Goal: Task Accomplishment & Management: Manage account settings

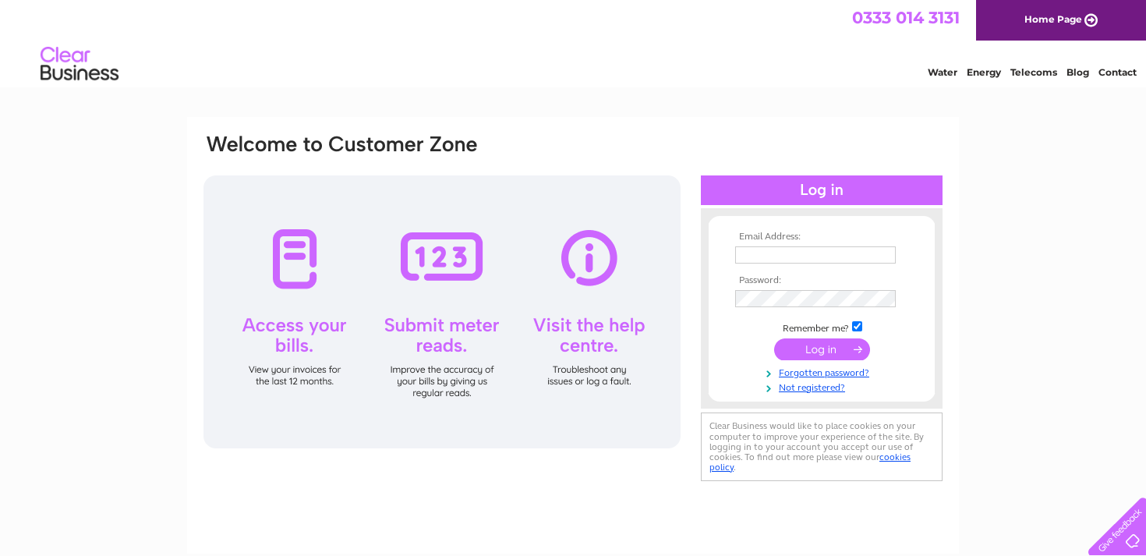
click at [811, 246] on input "text" at bounding box center [815, 254] width 161 height 17
type input "[EMAIL_ADDRESS][DOMAIN_NAME]"
click at [825, 350] on input "submit" at bounding box center [822, 351] width 96 height 22
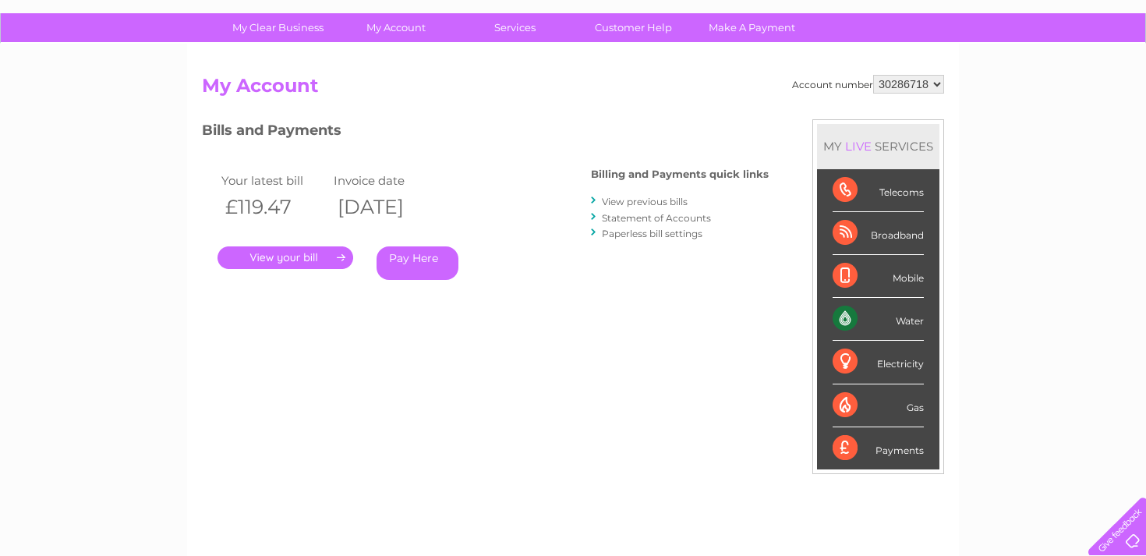
scroll to position [105, 0]
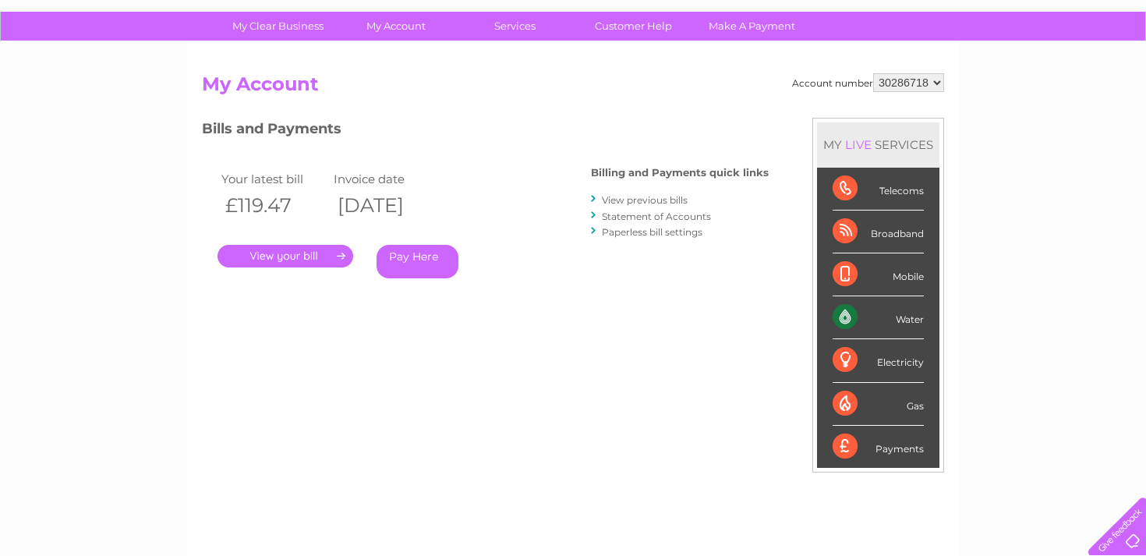
click at [290, 258] on link "." at bounding box center [285, 256] width 136 height 23
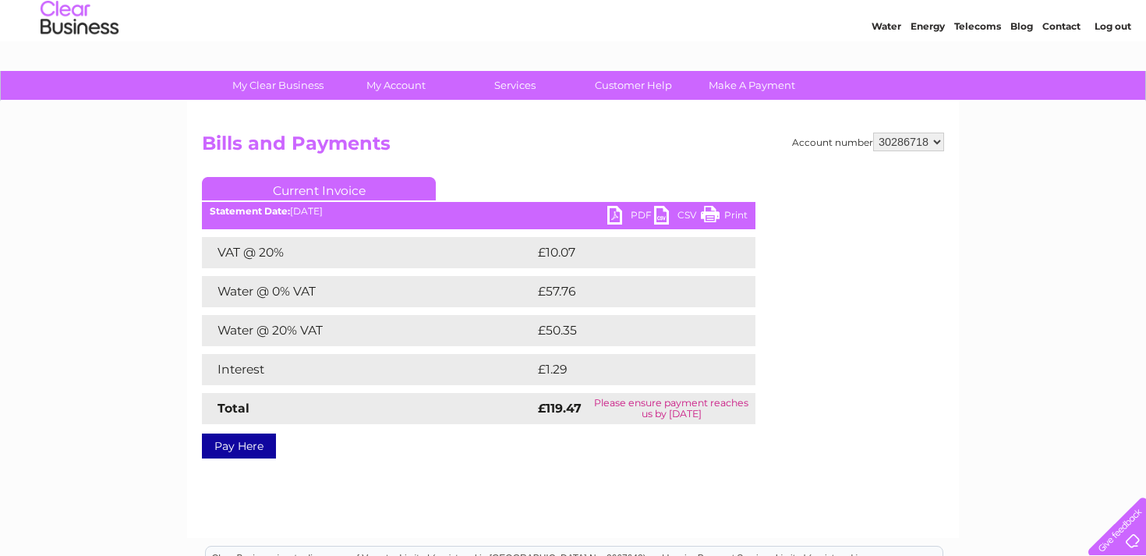
scroll to position [65, 0]
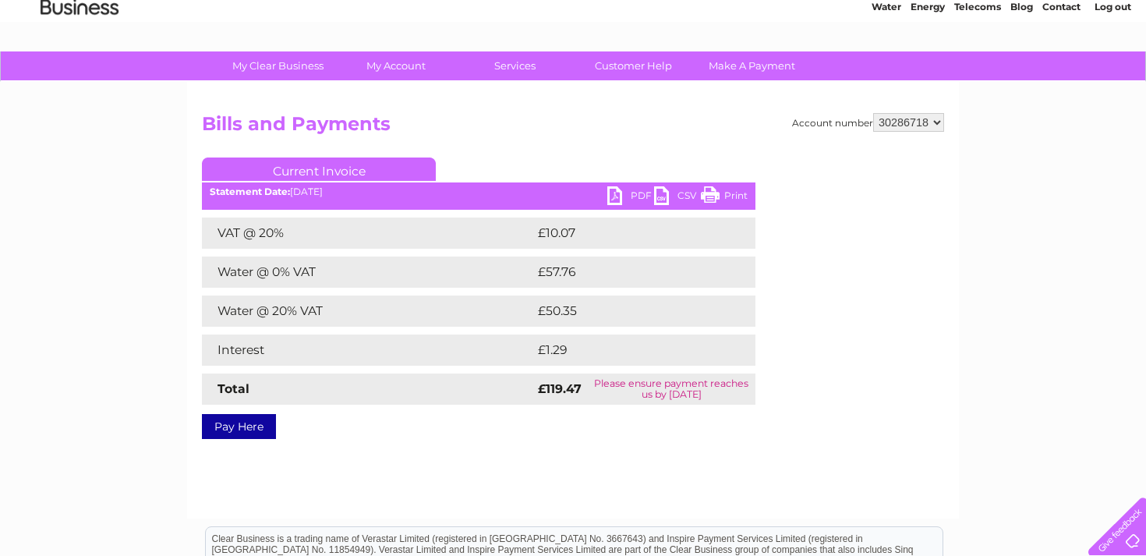
click at [614, 194] on link "PDF" at bounding box center [630, 197] width 47 height 23
